Goal: Information Seeking & Learning: Learn about a topic

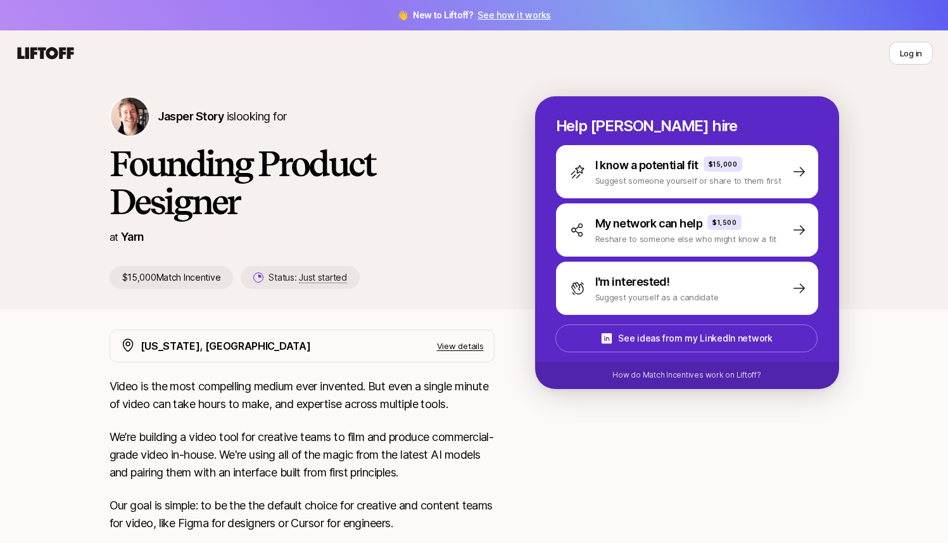
click at [477, 242] on div "at [GEOGRAPHIC_DATA]" at bounding box center [302, 237] width 385 height 18
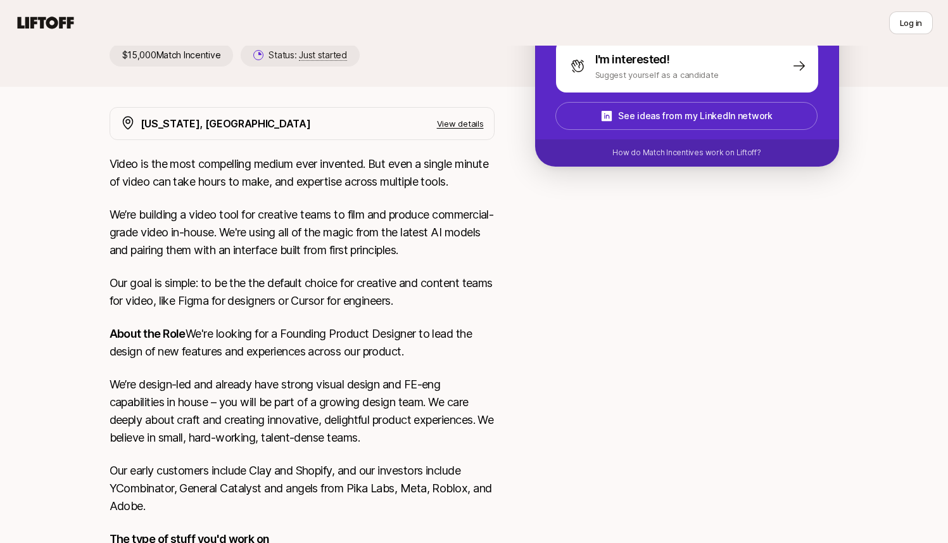
scroll to position [239, 0]
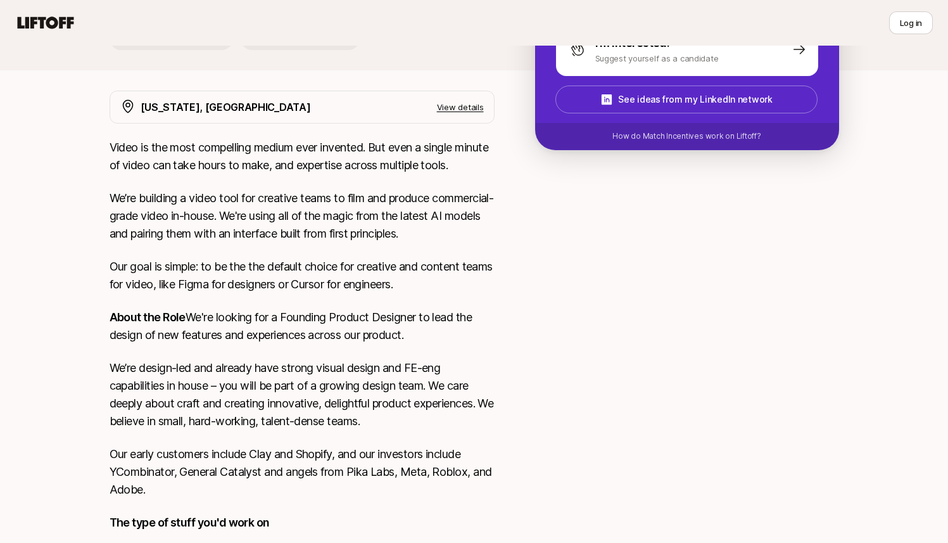
click at [421, 154] on p "Video is the most compelling medium ever invented. But even a single minute of …" at bounding box center [302, 156] width 385 height 35
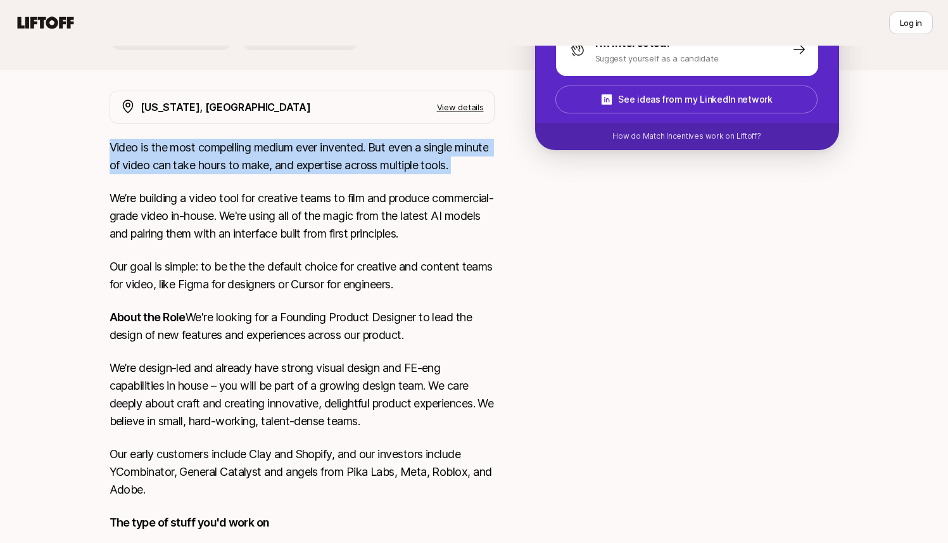
click at [377, 216] on p "We’re building a video tool for creative teams to film and produce commercial-g…" at bounding box center [302, 215] width 385 height 53
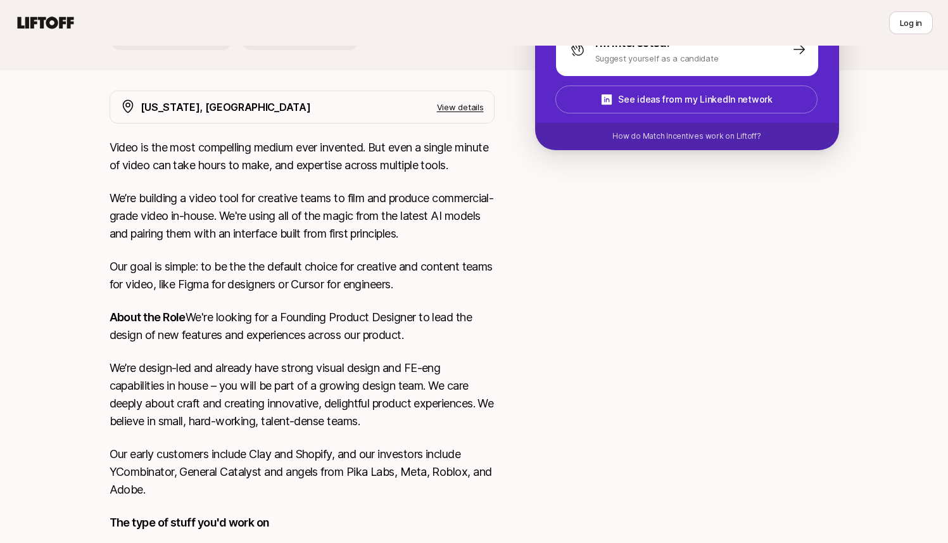
click at [377, 216] on p "We’re building a video tool for creative teams to film and produce commercial-g…" at bounding box center [302, 215] width 385 height 53
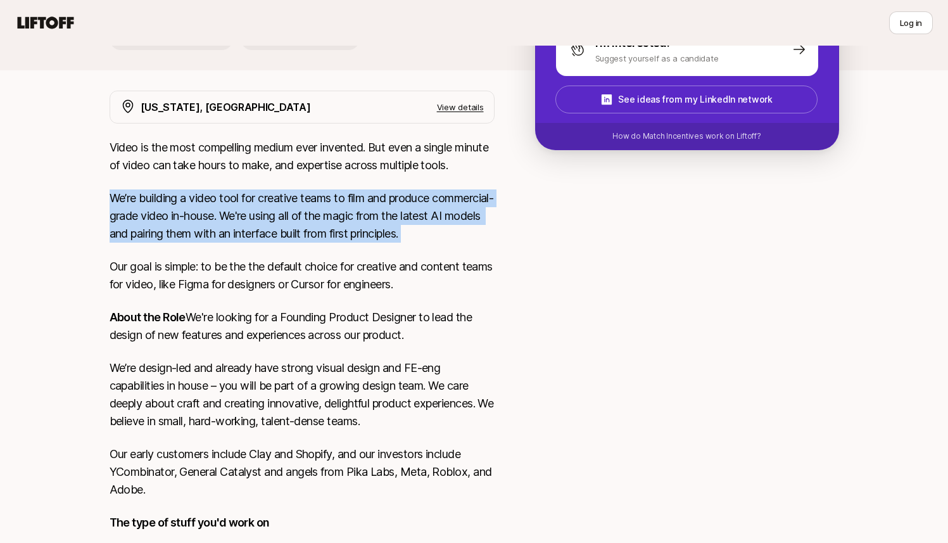
click at [366, 256] on div "Video is the most compelling medium ever invented. But even a single minute of …" at bounding box center [302, 431] width 385 height 585
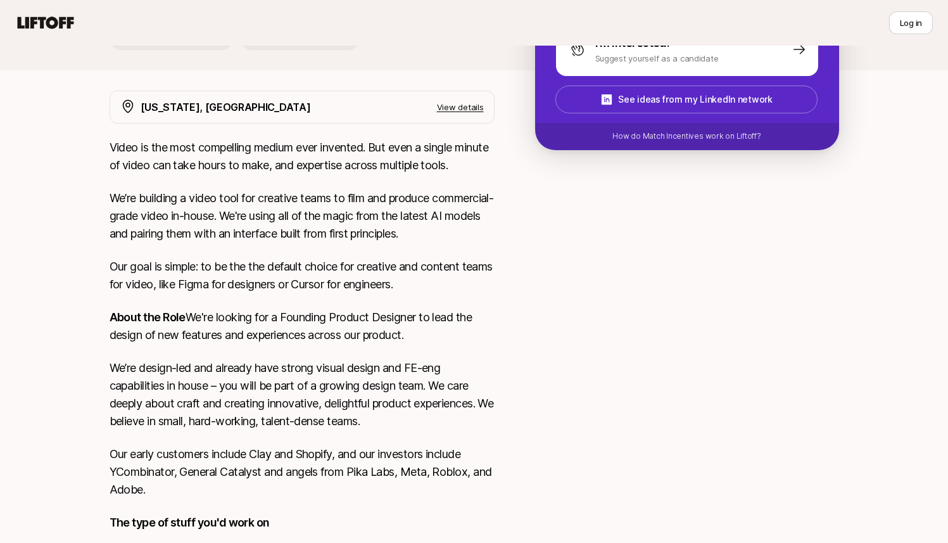
click at [366, 256] on div "Video is the most compelling medium ever invented. But even a single minute of …" at bounding box center [302, 431] width 385 height 585
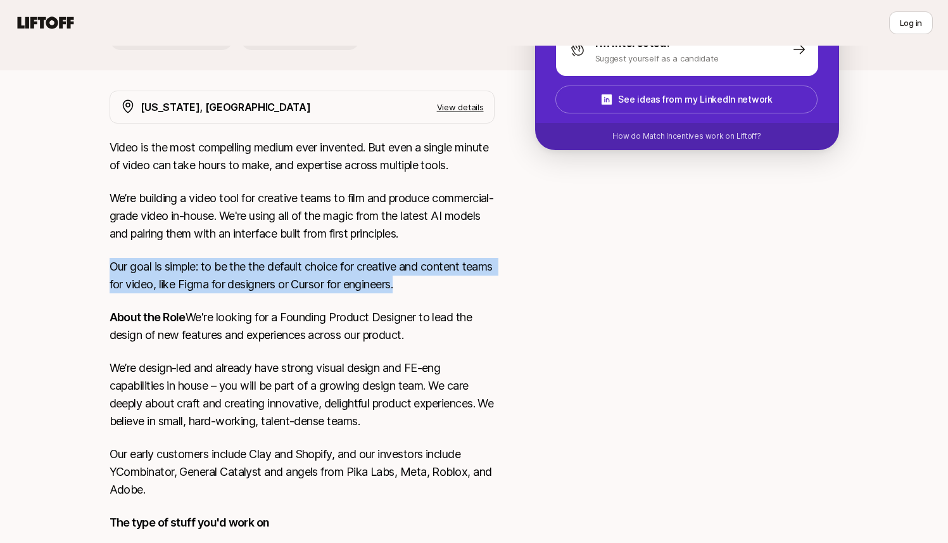
click at [352, 315] on p "About the Role We're looking for a Founding Product Designer to lead the design…" at bounding box center [302, 325] width 385 height 35
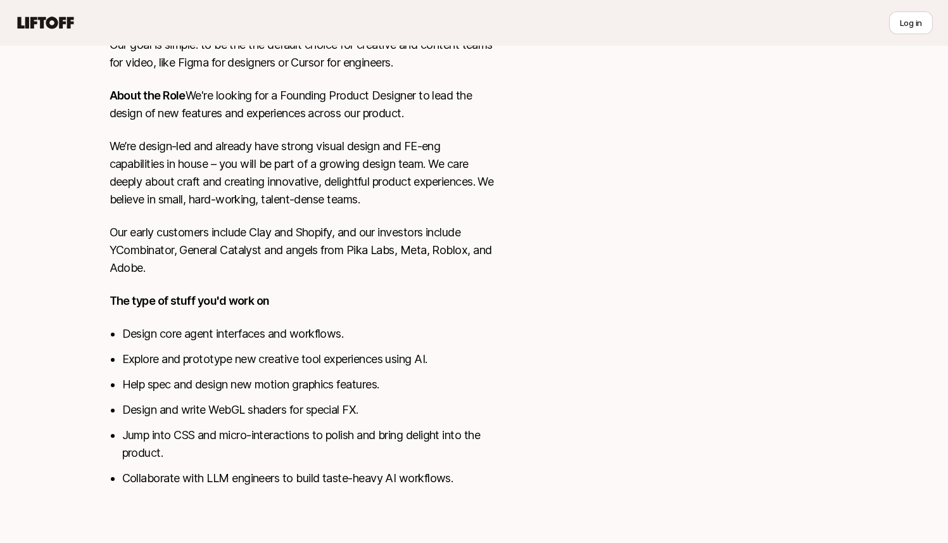
scroll to position [478, 0]
click at [358, 237] on p "Our early customers include Clay and Shopify, and our investors include YCombin…" at bounding box center [302, 249] width 385 height 53
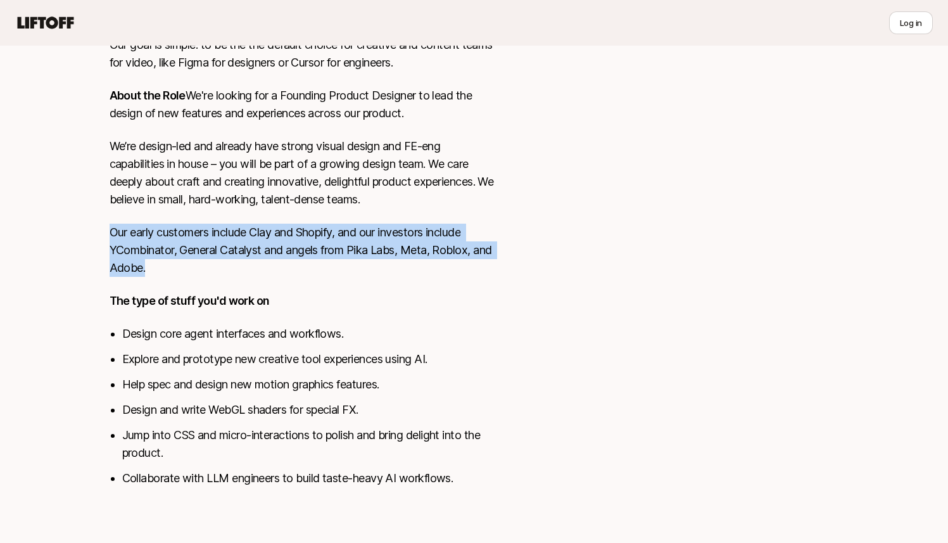
click at [358, 237] on p "Our early customers include Clay and Shopify, and our investors include YCombin…" at bounding box center [302, 249] width 385 height 53
click at [318, 351] on li "Explore and prototype new creative tool experiences using AI." at bounding box center [308, 359] width 372 height 18
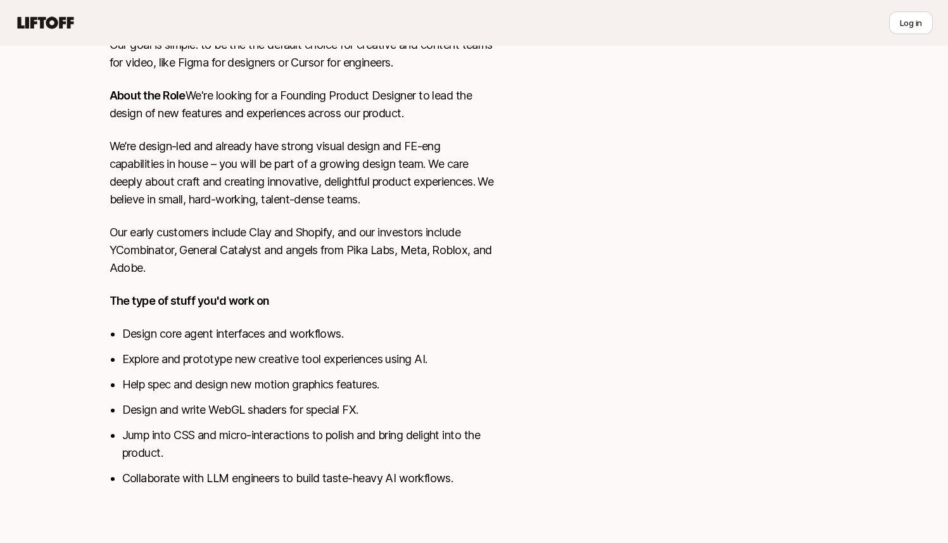
click at [318, 351] on li "Explore and prototype new creative tool experiences using AI." at bounding box center [308, 359] width 372 height 18
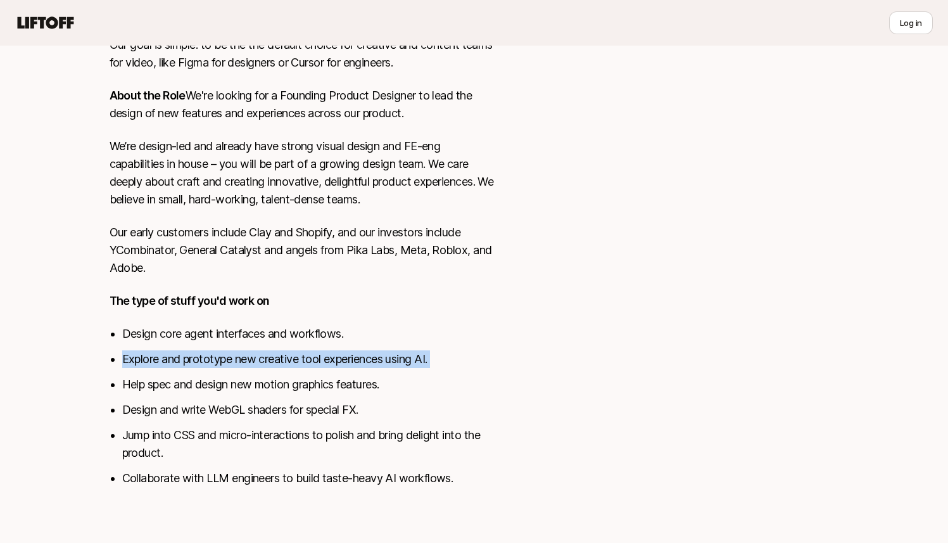
click at [392, 256] on p "Our early customers include Clay and Shopify, and our investors include YCombin…" at bounding box center [302, 249] width 385 height 53
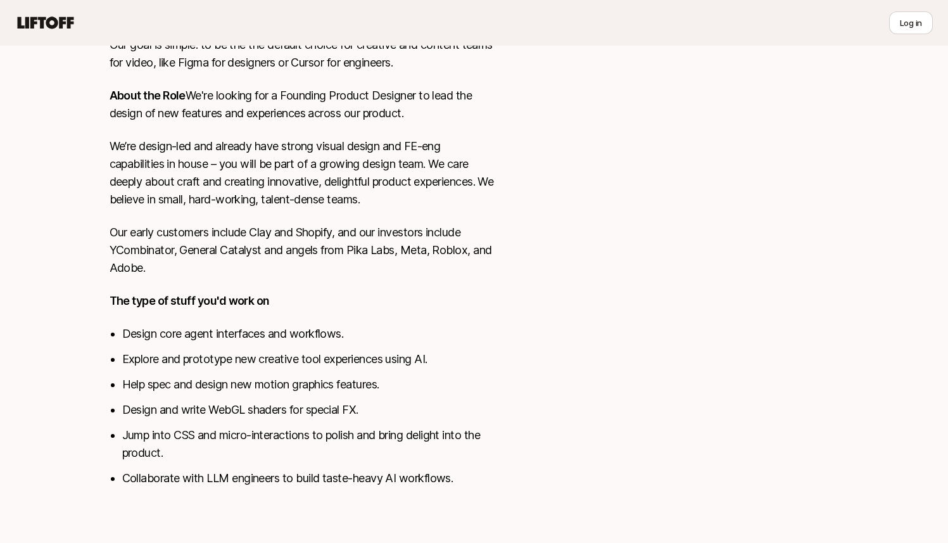
click at [503, 264] on div "[US_STATE], [GEOGRAPHIC_DATA] View details Video is the most compelling medium …" at bounding box center [474, 185] width 760 height 633
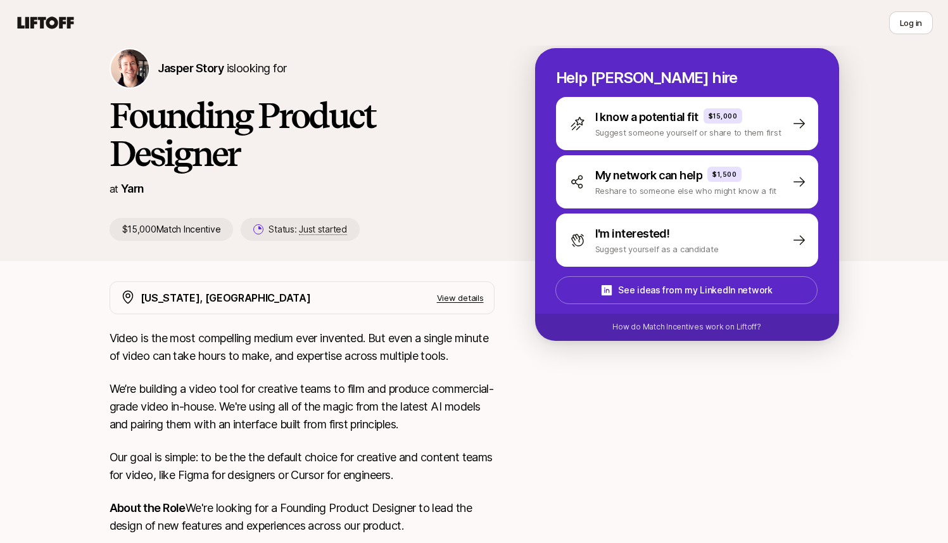
scroll to position [0, 0]
